Goal: Find specific fact: Find specific fact

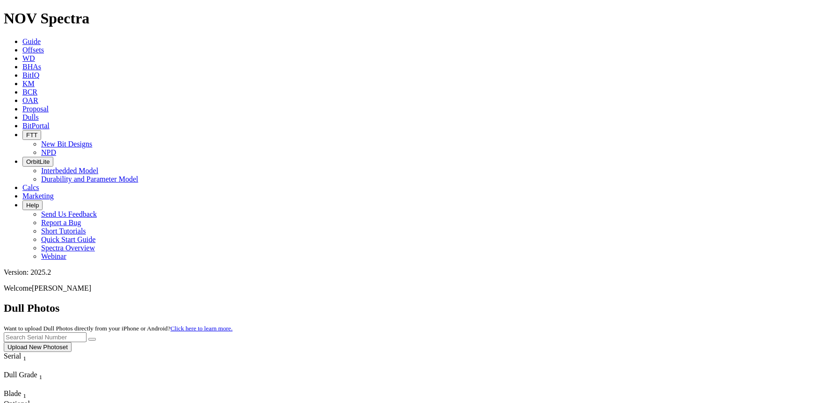
click at [87, 332] on input "text" at bounding box center [45, 337] width 83 height 10
paste input "A321039"
click at [88, 338] on button "submit" at bounding box center [91, 339] width 7 height 3
click at [87, 332] on input "A321039" at bounding box center [45, 337] width 83 height 10
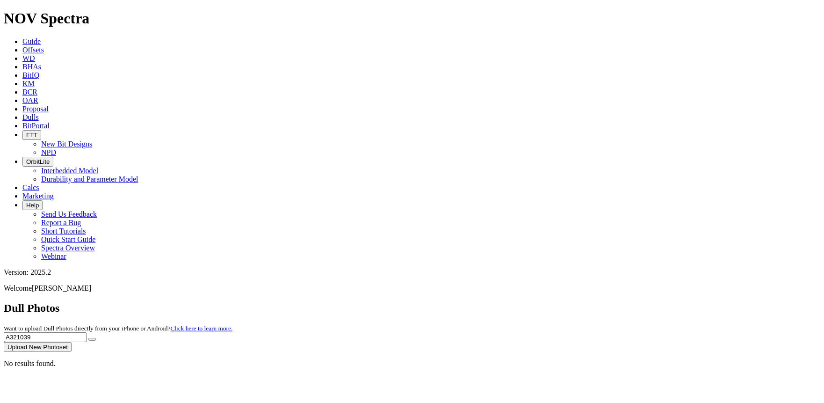
paste input "40"
type input "A321040"
click at [92, 339] on icon "submit" at bounding box center [92, 339] width 0 height 0
click at [87, 332] on input "A321040" at bounding box center [45, 337] width 83 height 10
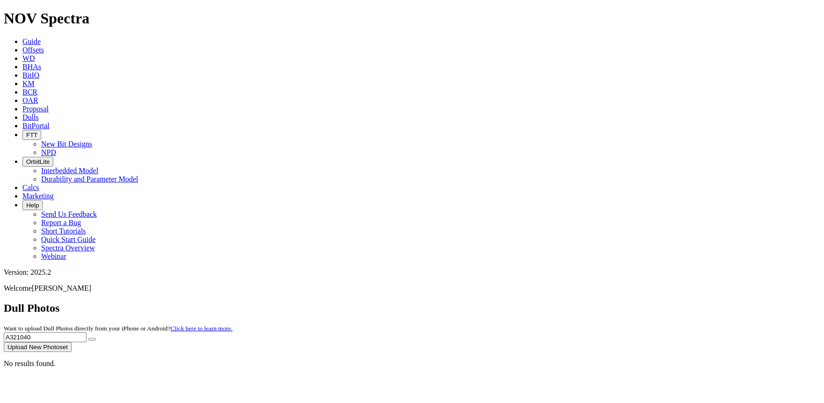
paste input "1"
type input "A321041"
click at [88, 338] on button "submit" at bounding box center [91, 339] width 7 height 3
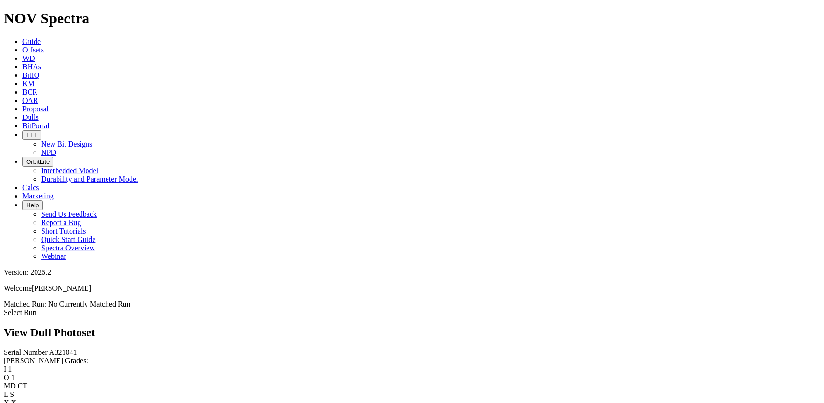
click at [36, 308] on link "Select Run" at bounding box center [20, 312] width 33 height 8
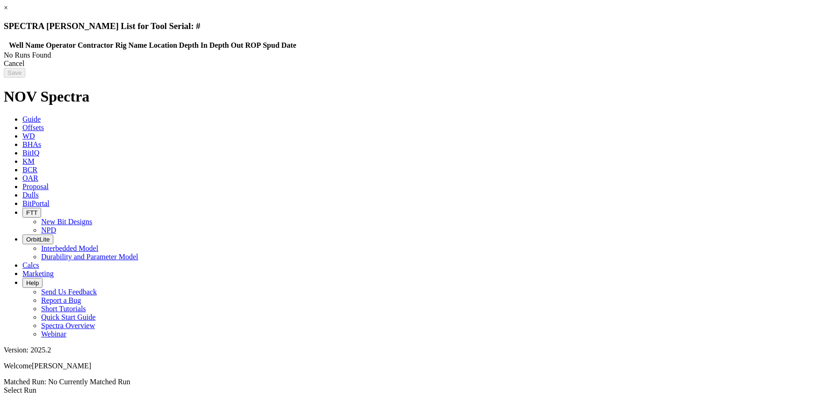
click at [652, 68] on div "Cancel" at bounding box center [412, 63] width 817 height 8
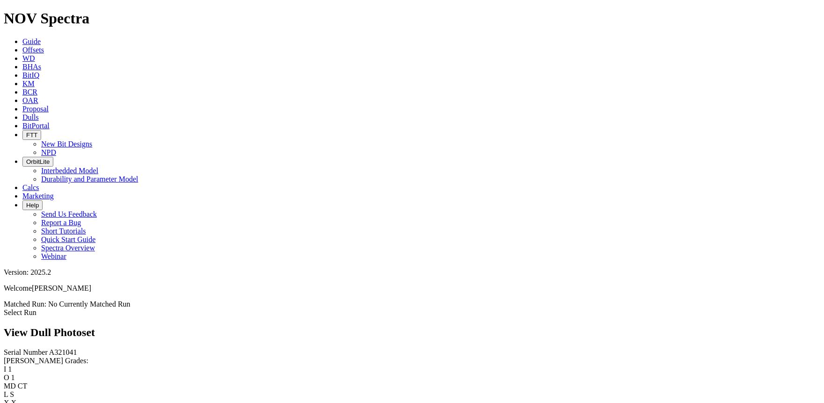
click at [49, 348] on span "A321041" at bounding box center [63, 352] width 28 height 8
copy span "A321041"
